Goal: Information Seeking & Learning: Learn about a topic

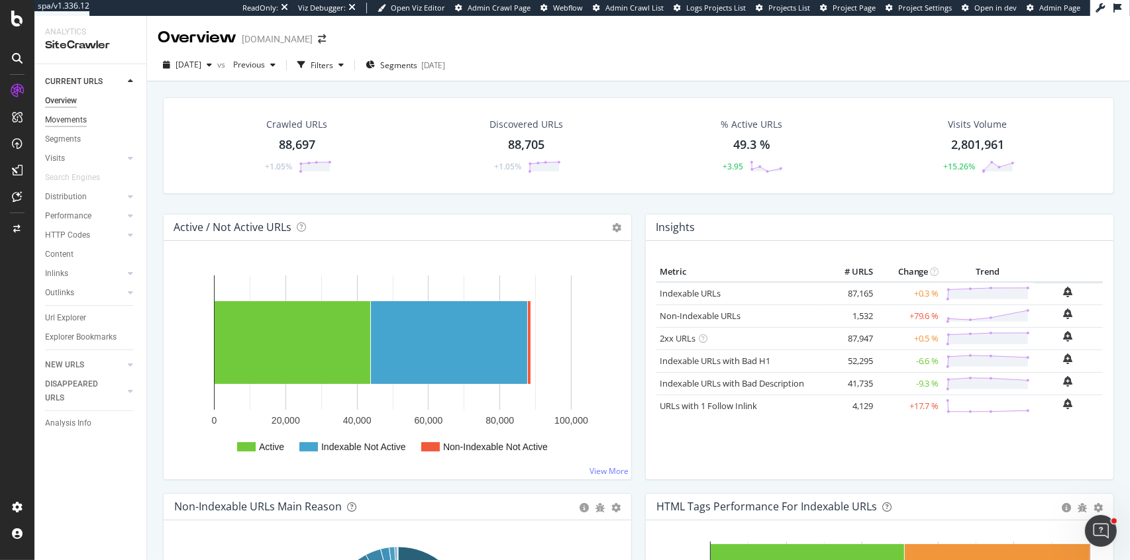
click at [64, 119] on div "Movements" at bounding box center [66, 120] width 42 height 14
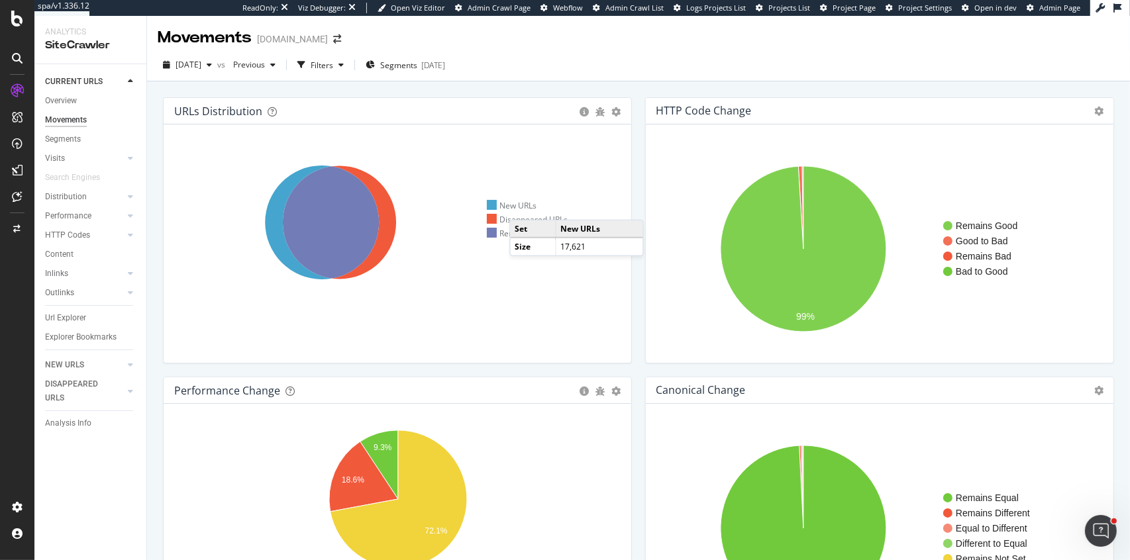
click at [523, 206] on div "New URLs" at bounding box center [512, 205] width 50 height 11
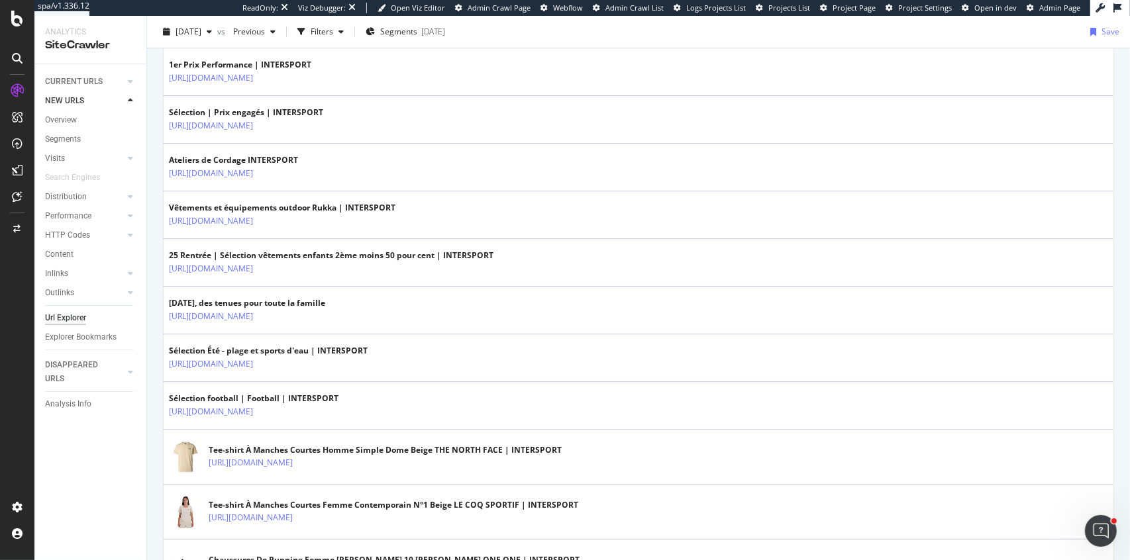
scroll to position [428, 0]
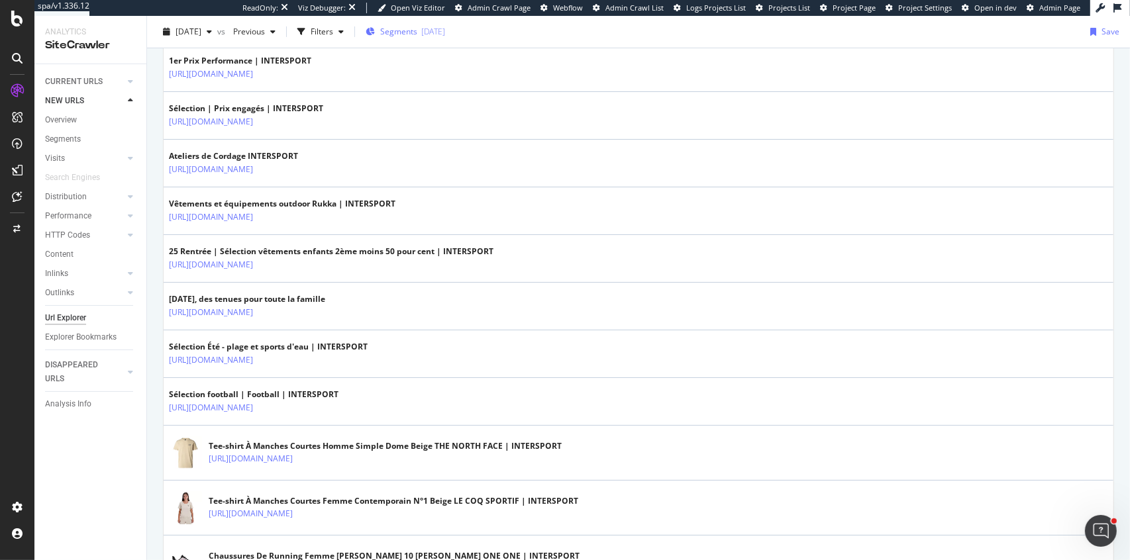
click at [417, 32] on span "Segments" at bounding box center [398, 31] width 37 height 11
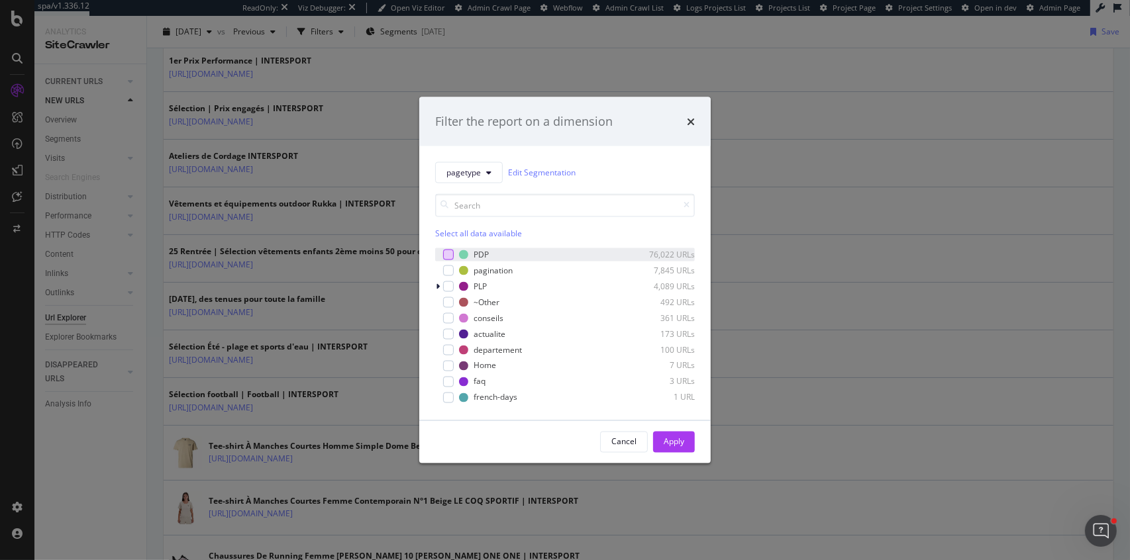
click at [453, 254] on div "modal" at bounding box center [448, 254] width 11 height 11
click at [676, 439] on div "Apply" at bounding box center [674, 442] width 21 height 11
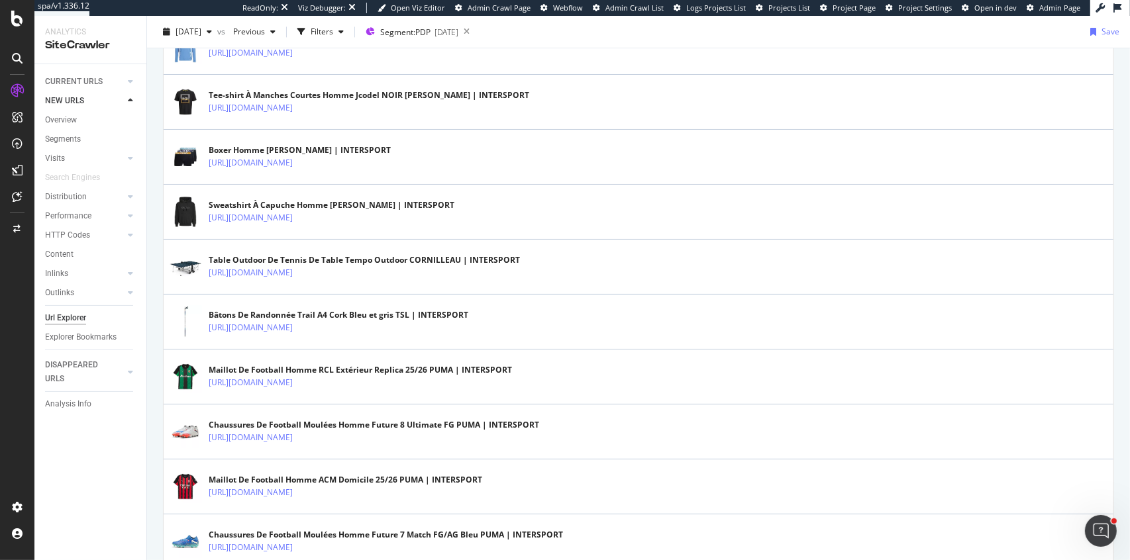
scroll to position [2703, 0]
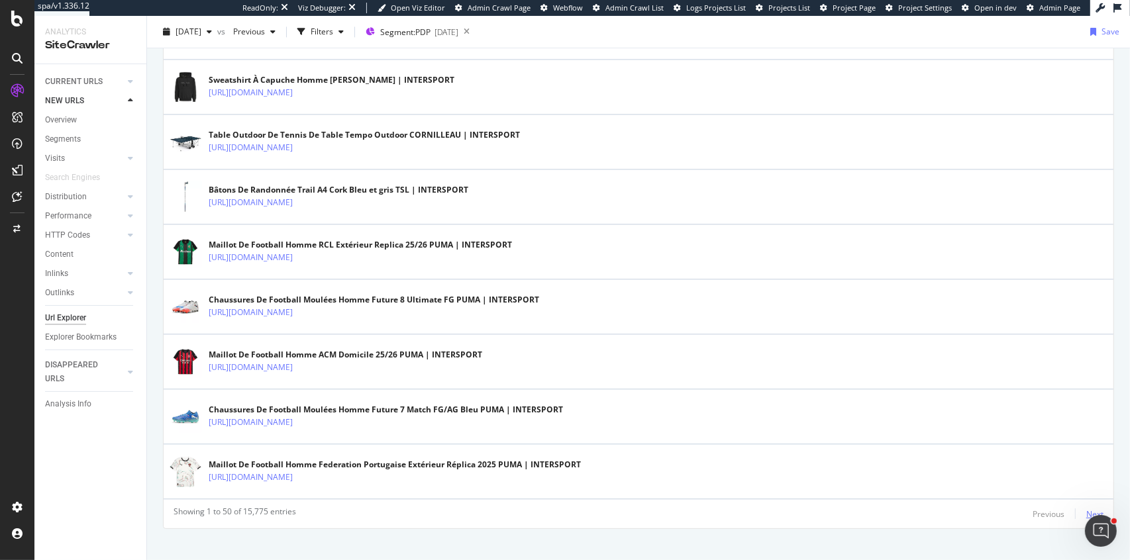
click at [1095, 509] on div "Next" at bounding box center [1094, 514] width 17 height 11
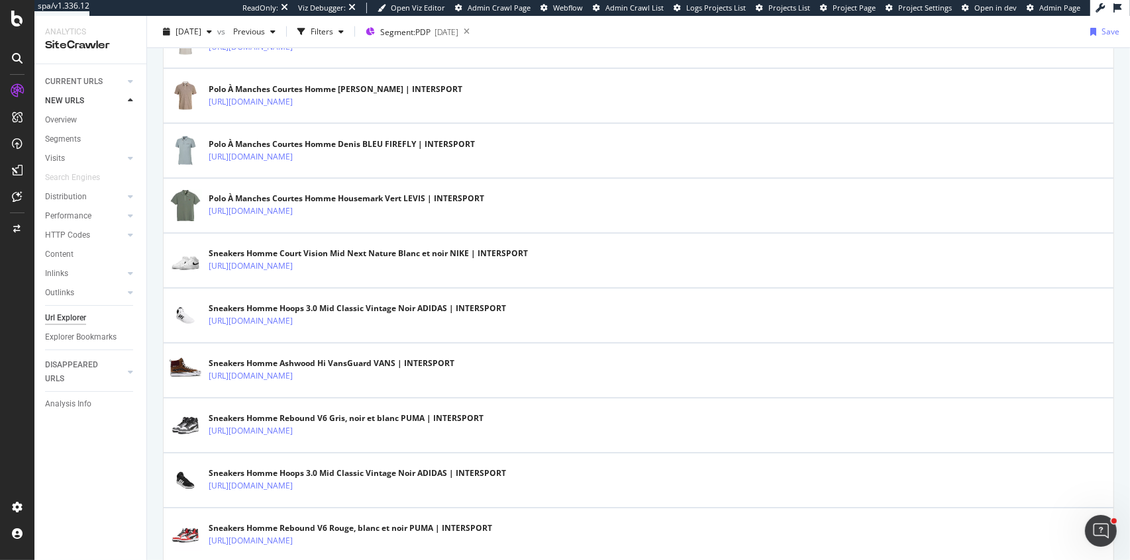
scroll to position [2721, 0]
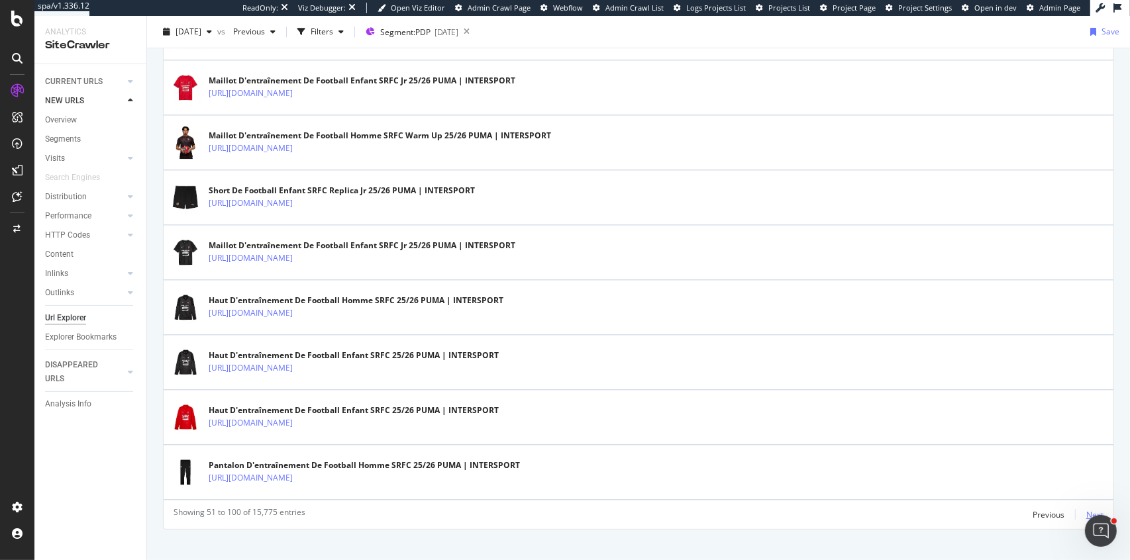
click at [1088, 509] on div "Next" at bounding box center [1094, 514] width 17 height 11
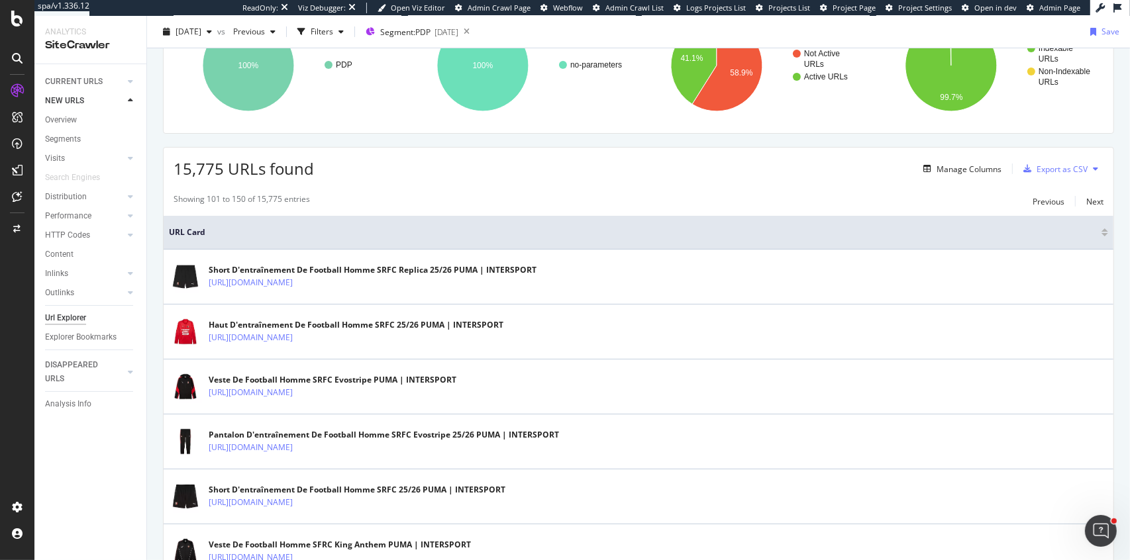
scroll to position [220, 0]
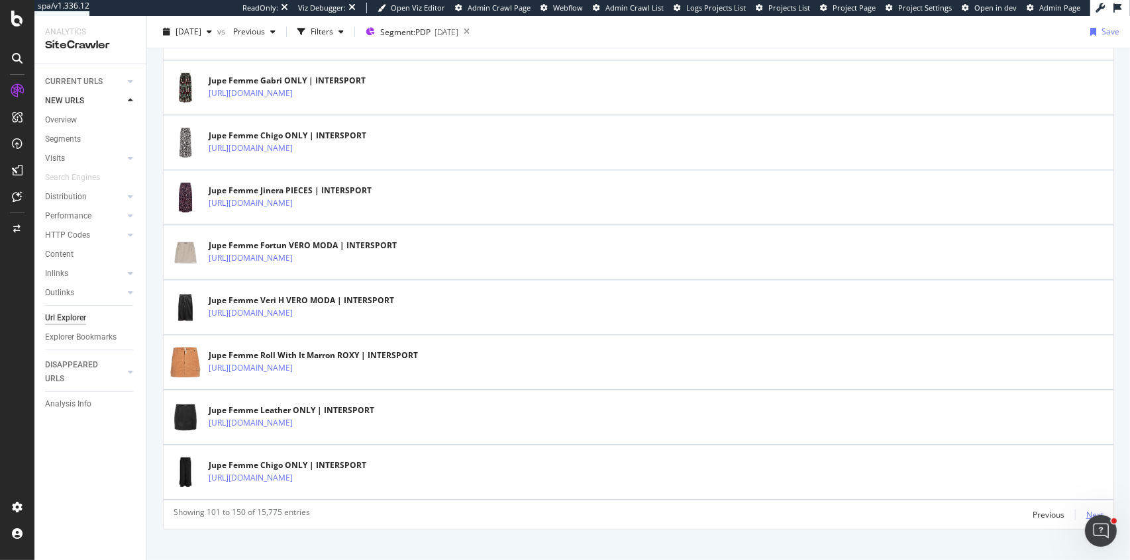
click at [1098, 509] on div "Next" at bounding box center [1094, 514] width 17 height 11
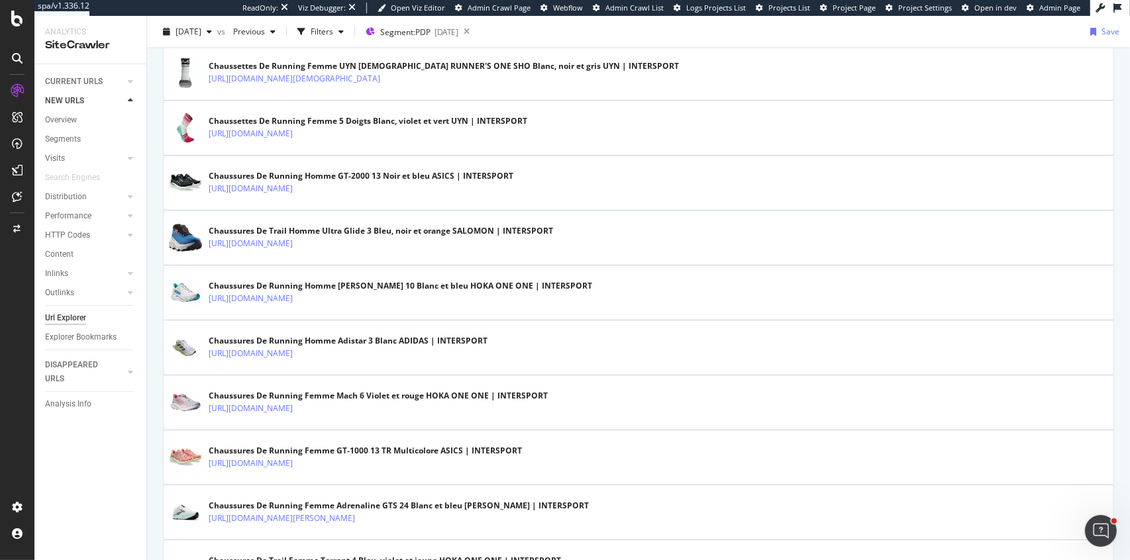
scroll to position [2721, 0]
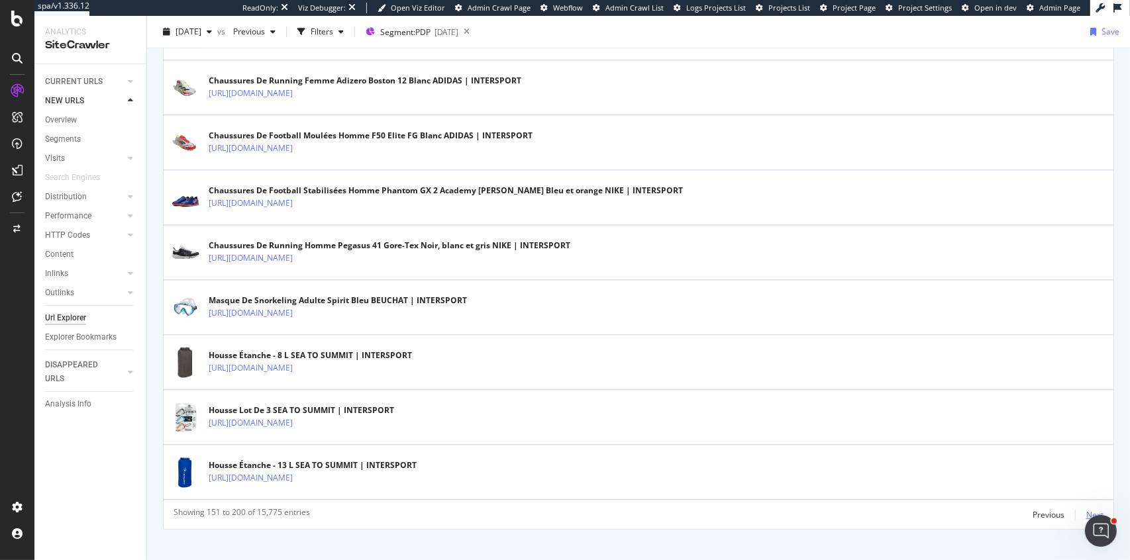
click at [1096, 509] on div "Next" at bounding box center [1094, 514] width 17 height 11
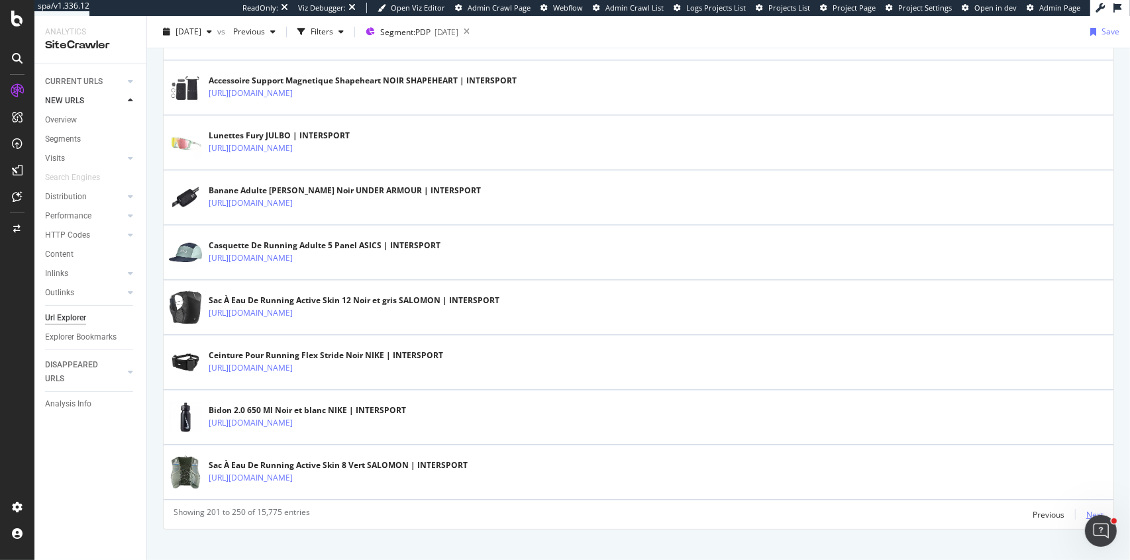
click at [1096, 509] on div "Next" at bounding box center [1094, 514] width 17 height 11
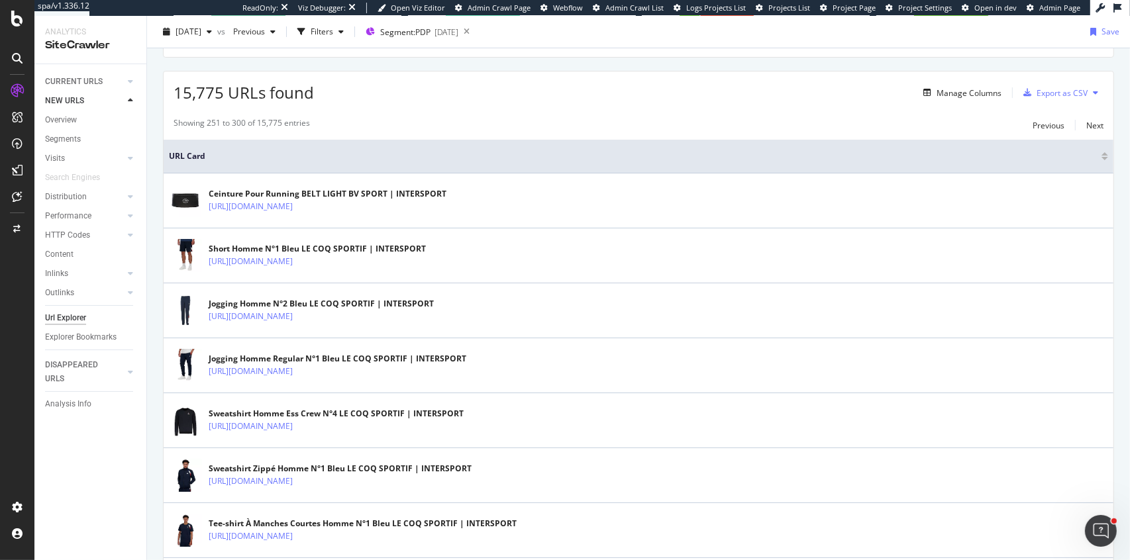
scroll to position [272, 0]
